Goal: Information Seeking & Learning: Learn about a topic

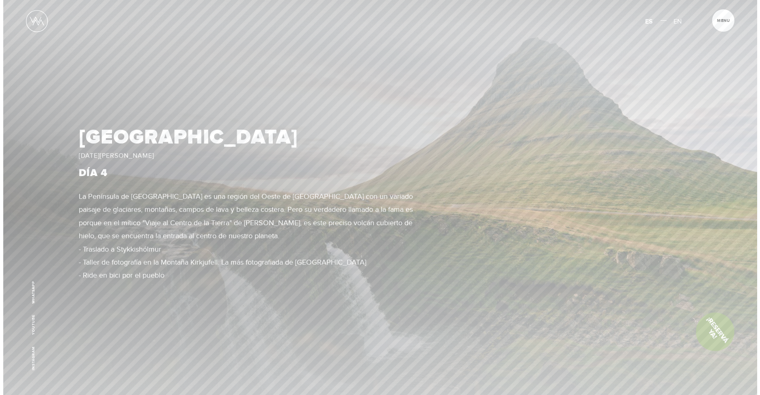
scroll to position [2153, 0]
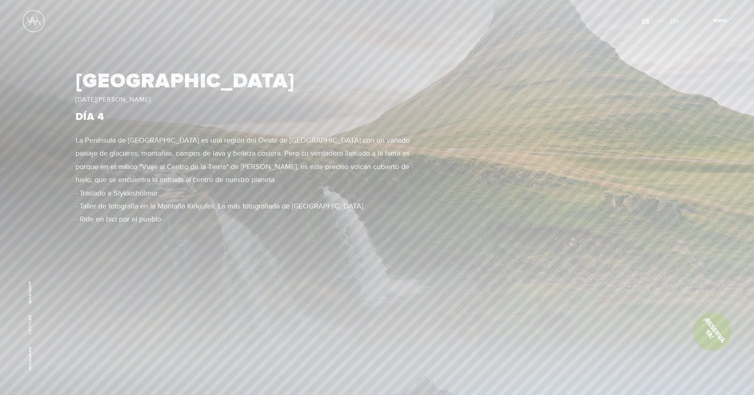
click at [730, 16] on article "Menu Cerrar" at bounding box center [720, 20] width 22 height 22
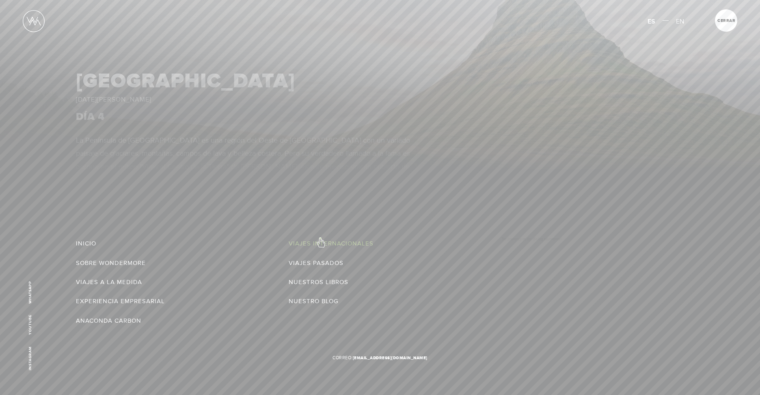
click at [320, 238] on link "Viajes Internacionales" at bounding box center [331, 243] width 85 height 13
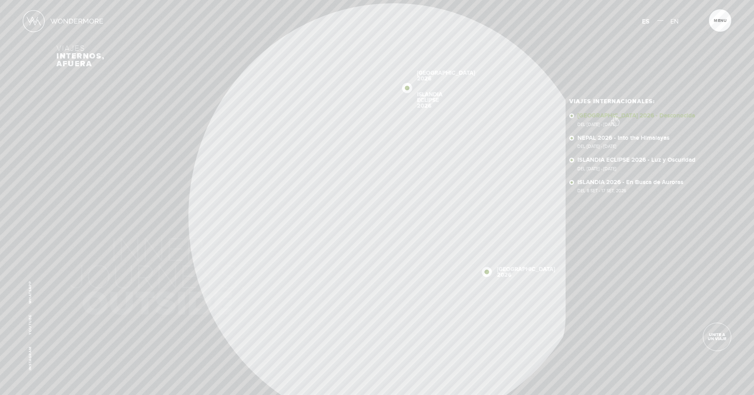
click at [615, 116] on link "SUDÁFRICA 2026 - Desconocida Del 16 - 29 OCT 2026" at bounding box center [638, 120] width 120 height 14
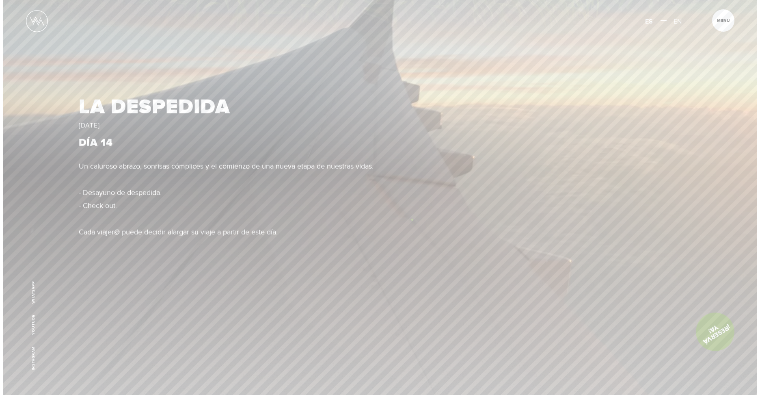
scroll to position [6133, 0]
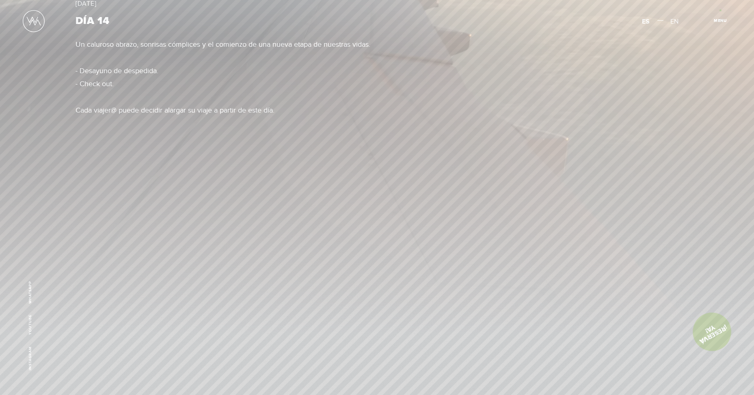
click at [721, 10] on article "Menu Cerrar" at bounding box center [720, 20] width 22 height 22
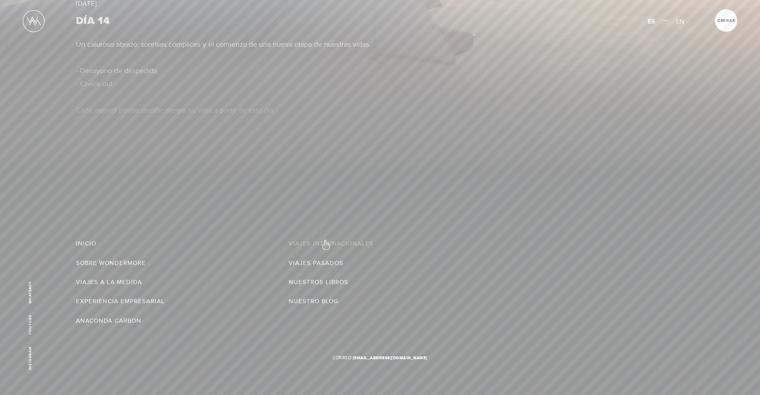
click at [325, 240] on link "Viajes Internacionales" at bounding box center [331, 243] width 85 height 13
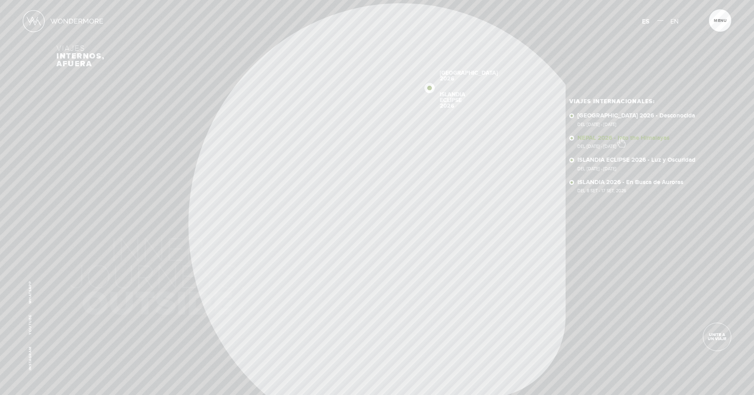
click at [621, 138] on link "NEPAL 2026 - Into the Himalayas Del 11 - 23 NOV 2026" at bounding box center [638, 142] width 120 height 14
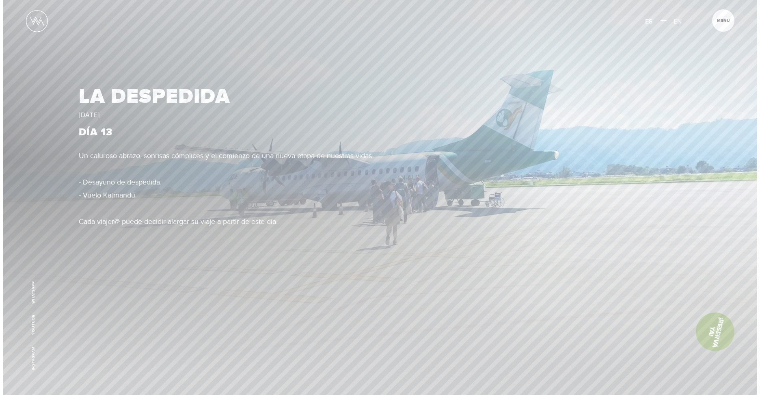
scroll to position [4224, 0]
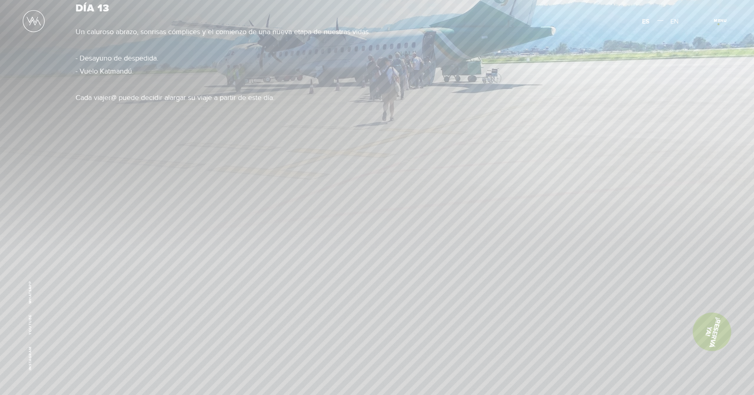
click at [719, 24] on span "Cerrar" at bounding box center [724, 23] width 27 height 9
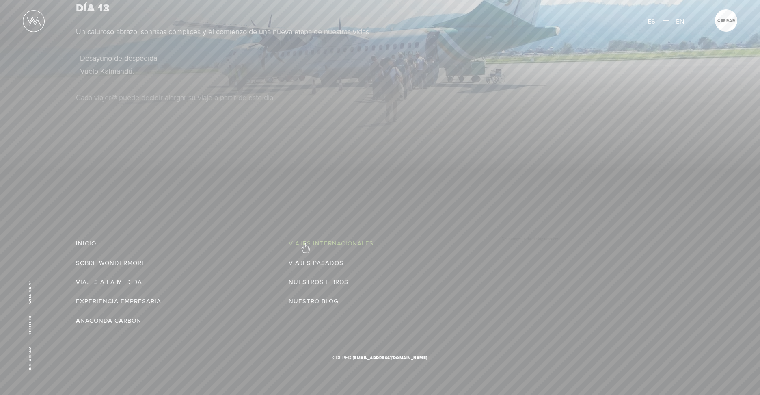
click at [305, 244] on link "Viajes Internacionales" at bounding box center [331, 243] width 85 height 13
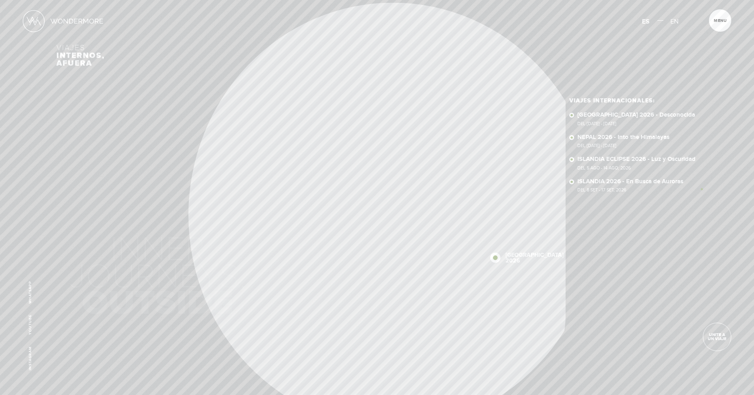
scroll to position [41, 0]
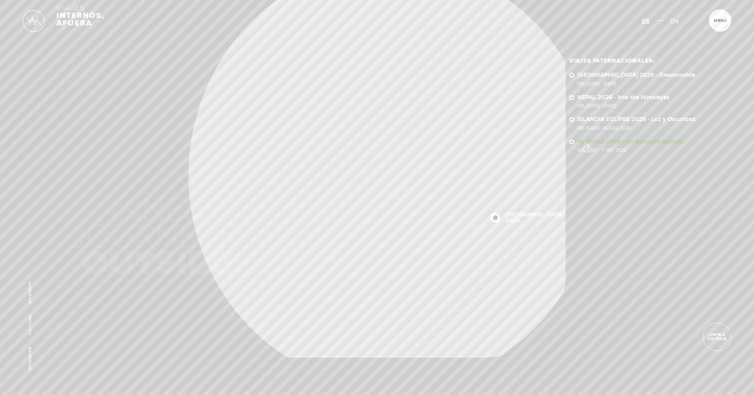
click at [586, 143] on link "ISLANDIA 2026 - En Busca de Auroras Del 8 SET - 17 SET, 2026" at bounding box center [638, 146] width 120 height 14
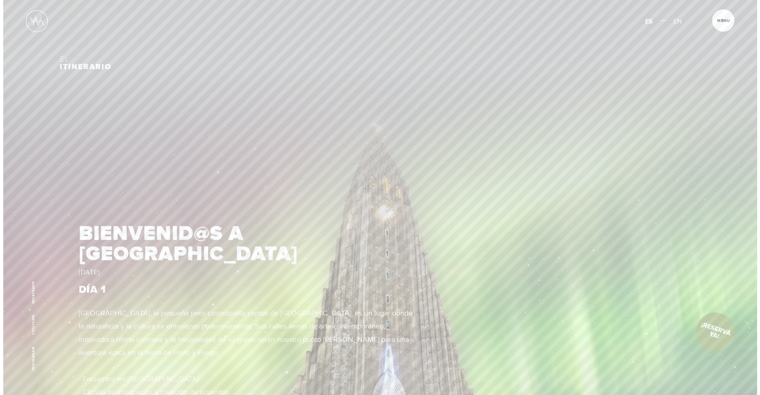
scroll to position [731, 0]
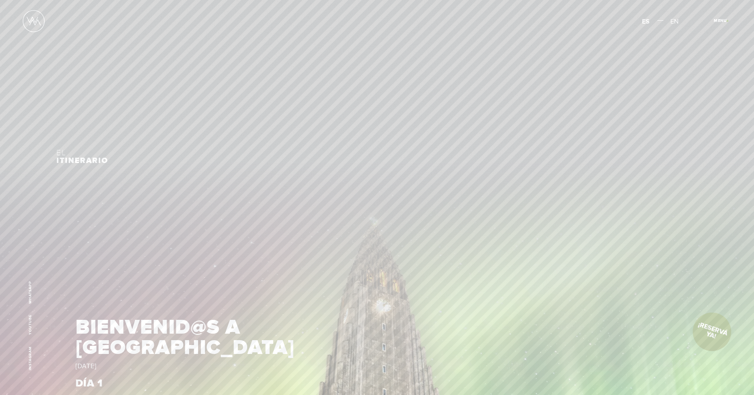
click at [724, 23] on span "Cerrar" at bounding box center [724, 23] width 27 height 9
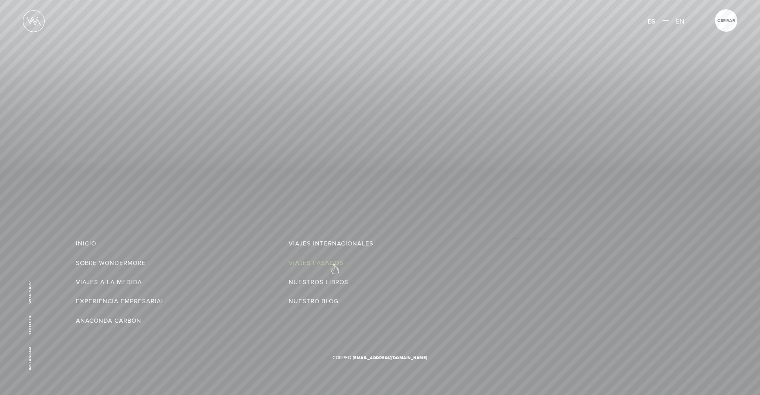
click at [334, 265] on link "Viajes Pasados" at bounding box center [316, 262] width 55 height 13
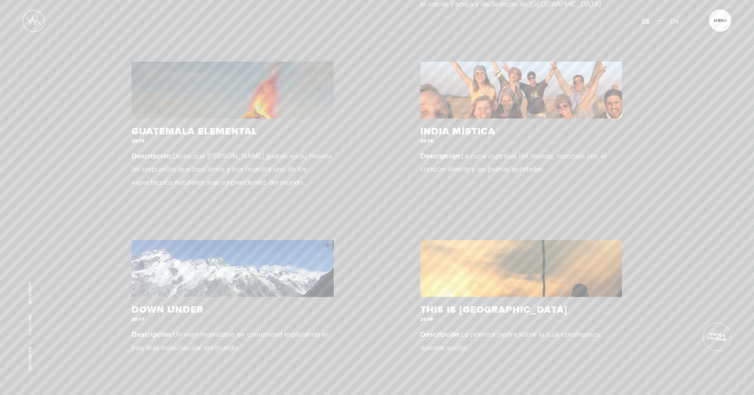
scroll to position [236, 0]
